Goal: Information Seeking & Learning: Learn about a topic

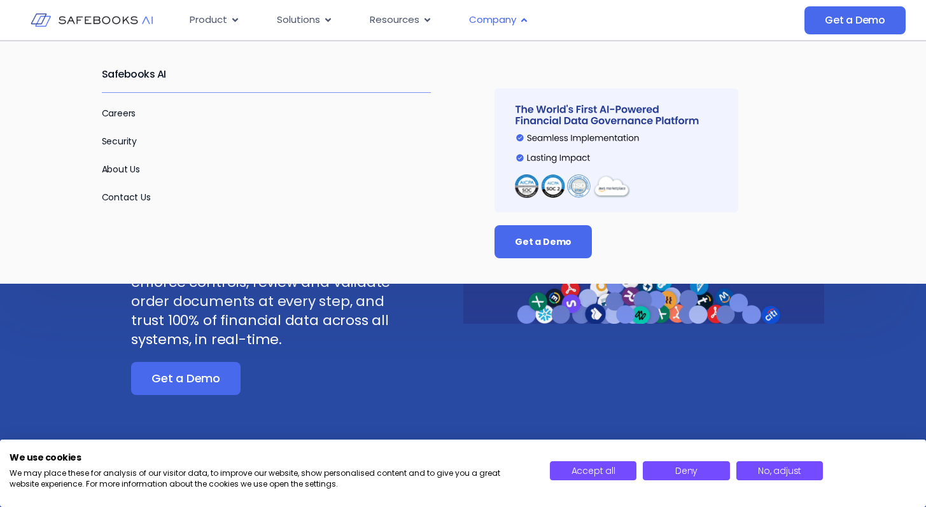
click at [481, 17] on span "Company" at bounding box center [492, 20] width 47 height 15
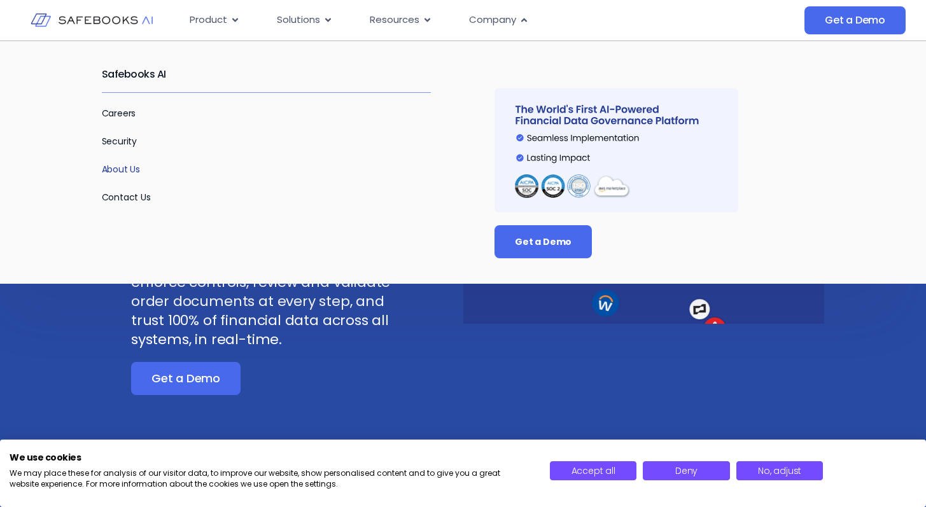
click at [125, 169] on link "About Us" at bounding box center [121, 169] width 39 height 13
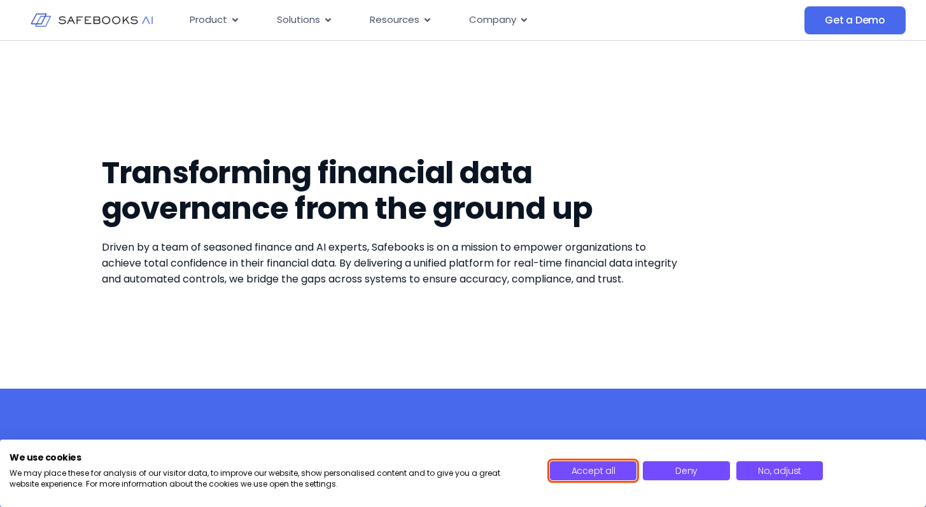
click at [600, 472] on span "Accept all" at bounding box center [594, 471] width 44 height 13
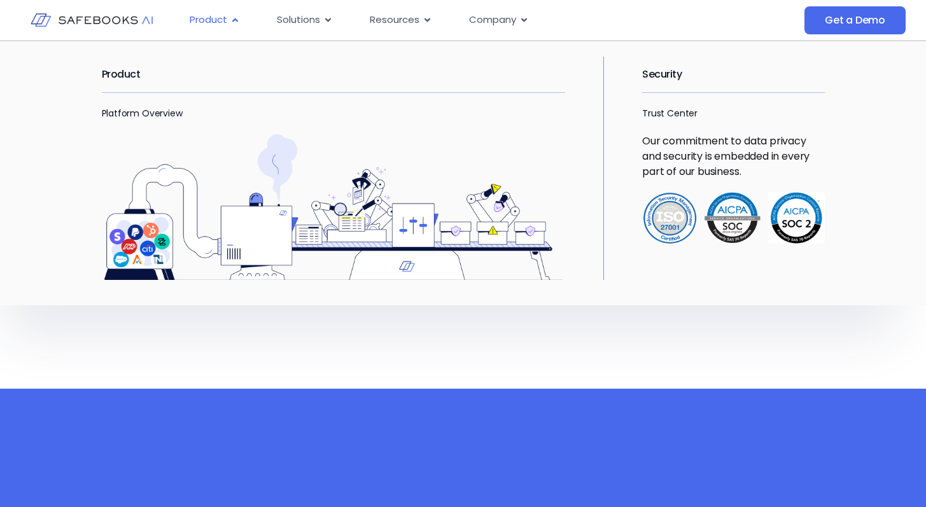
click at [237, 20] on icon "Menu" at bounding box center [235, 20] width 10 height 10
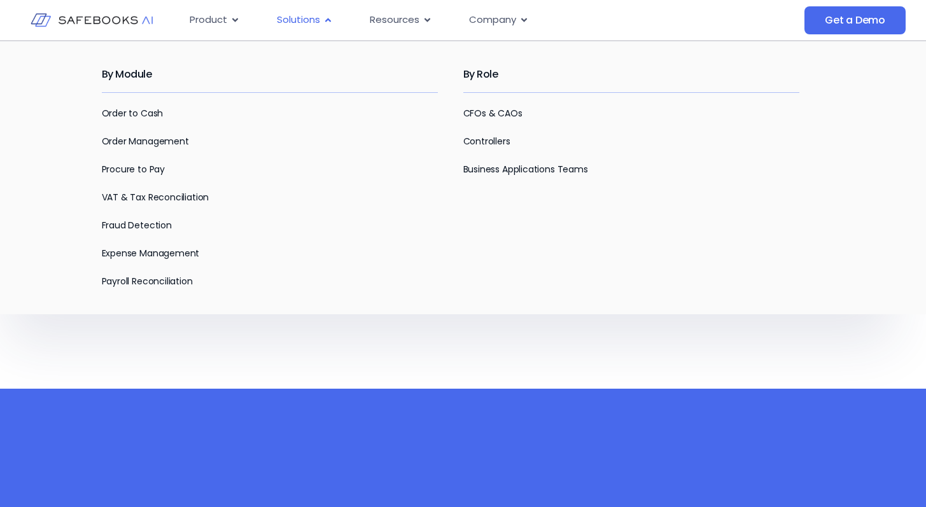
click at [298, 20] on span "Solutions" at bounding box center [298, 20] width 43 height 15
click at [148, 117] on link "Order to Cash" at bounding box center [133, 113] width 62 height 13
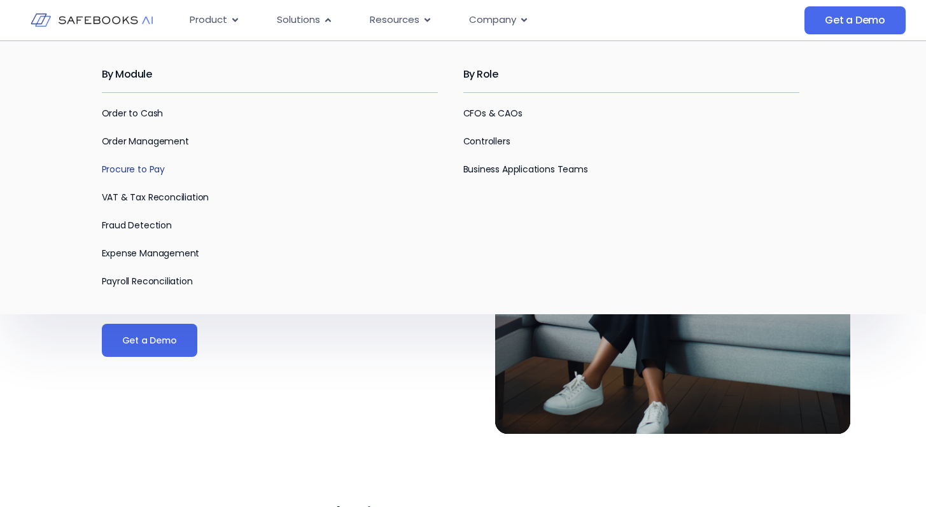
click at [132, 166] on link "Procure to Pay" at bounding box center [133, 169] width 63 height 13
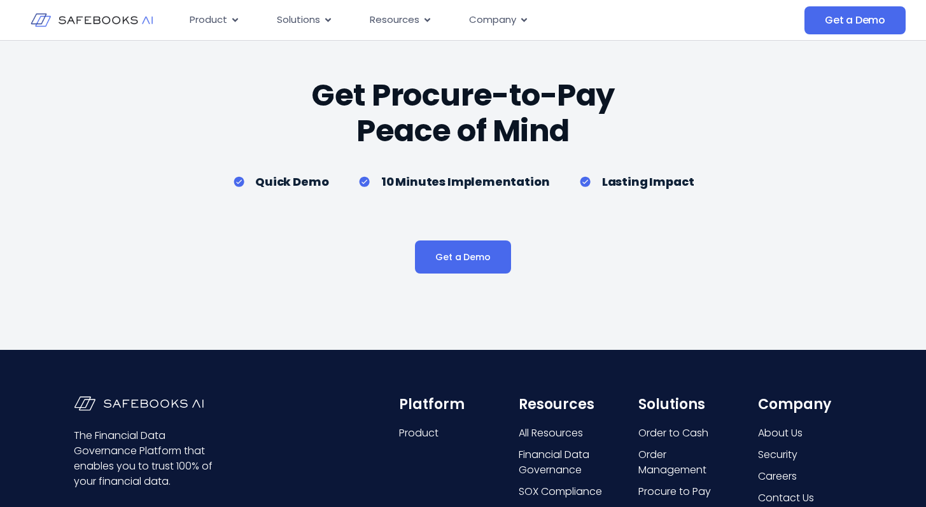
scroll to position [2913, 0]
